Goal: Check status: Check status

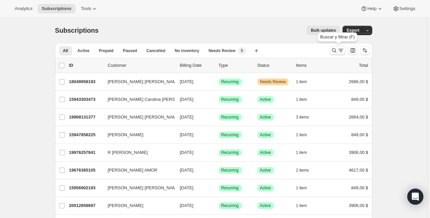
click at [333, 47] on icon "Buscar y filtrar resultados" at bounding box center [334, 50] width 7 height 7
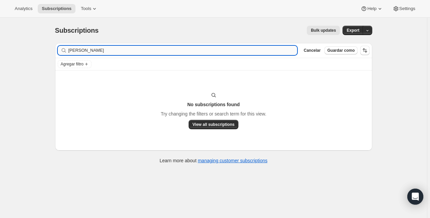
click at [95, 53] on input "[PERSON_NAME]" at bounding box center [182, 50] width 229 height 9
type input "[PERSON_NAME]"
drag, startPoint x: 94, startPoint y: 52, endPoint x: -1, endPoint y: 52, distance: 95.5
click at [0, 52] on html "Analytics Subscriptions Tools Help Settings Ir directamente al contenido Subscr…" at bounding box center [215, 109] width 430 height 218
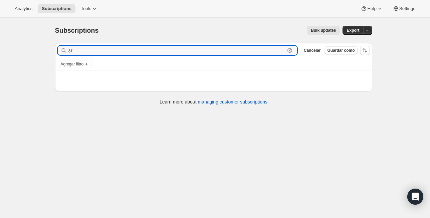
type input "¿"
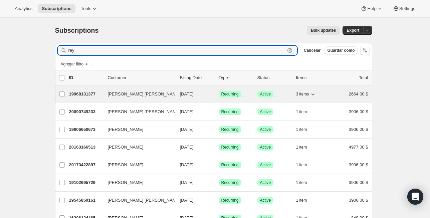
type input "rey"
click at [91, 92] on p "19968131377" at bounding box center [85, 94] width 33 height 7
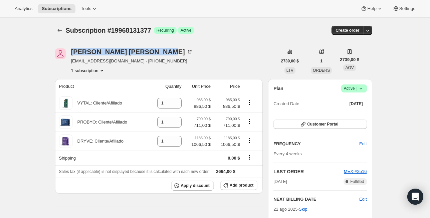
drag, startPoint x: 169, startPoint y: 55, endPoint x: 68, endPoint y: 50, distance: 101.0
click at [68, 50] on div "[PERSON_NAME] [PERSON_NAME] [EMAIL_ADDRESS][DOMAIN_NAME] · [PHONE_NUMBER] 1 sub…" at bounding box center [166, 60] width 222 height 25
copy div "[PERSON_NAME] [PERSON_NAME]"
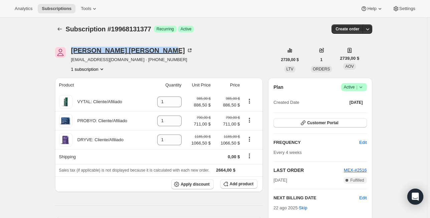
click at [121, 50] on div "[PERSON_NAME] [PERSON_NAME]" at bounding box center [132, 50] width 122 height 7
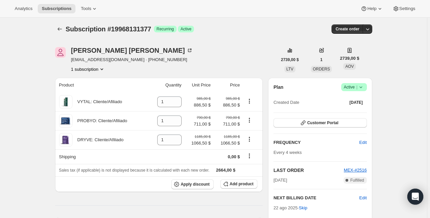
click at [101, 69] on icon "Product actions" at bounding box center [102, 69] width 7 height 7
click at [101, 69] on button "1 subscription" at bounding box center [88, 69] width 34 height 7
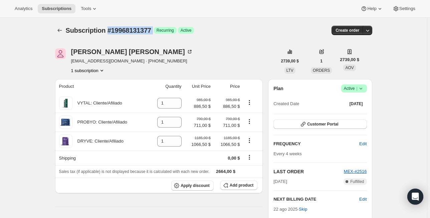
drag, startPoint x: 159, startPoint y: 29, endPoint x: 110, endPoint y: 32, distance: 48.8
click at [110, 32] on div "Subscription #19968131377 Logrado Recurring Logrado Active" at bounding box center [162, 30] width 193 height 9
copy div "#19968131377 Logrado"
click at [97, 29] on span "Subscription #19968131377" at bounding box center [109, 30] width 86 height 7
drag, startPoint x: 69, startPoint y: 29, endPoint x: 157, endPoint y: 32, distance: 88.2
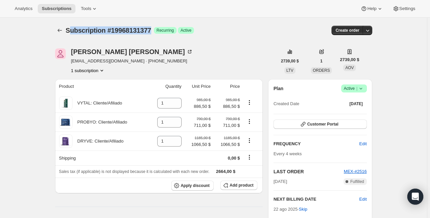
click at [151, 32] on span "Subscription #19968131377" at bounding box center [109, 30] width 86 height 7
copy span "ubscription #19968131377"
